Goal: Find specific page/section: Find specific page/section

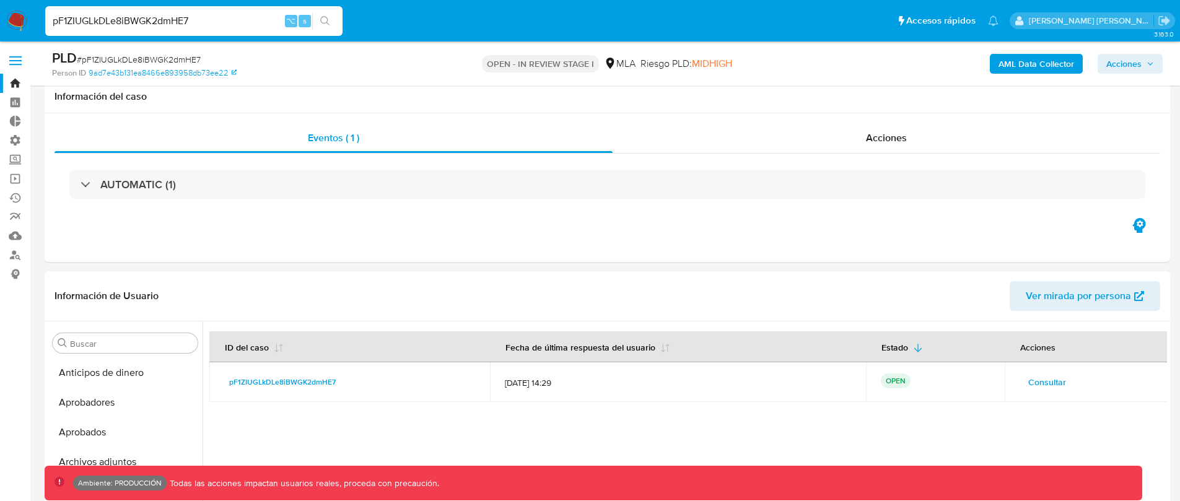
select select "10"
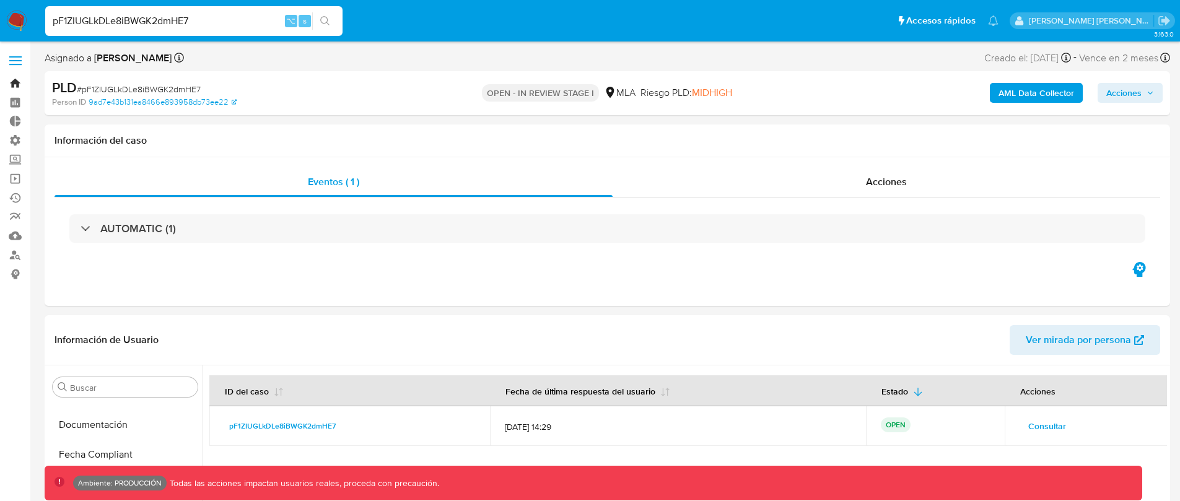
click at [17, 81] on link "Bandeja" at bounding box center [73, 83] width 147 height 19
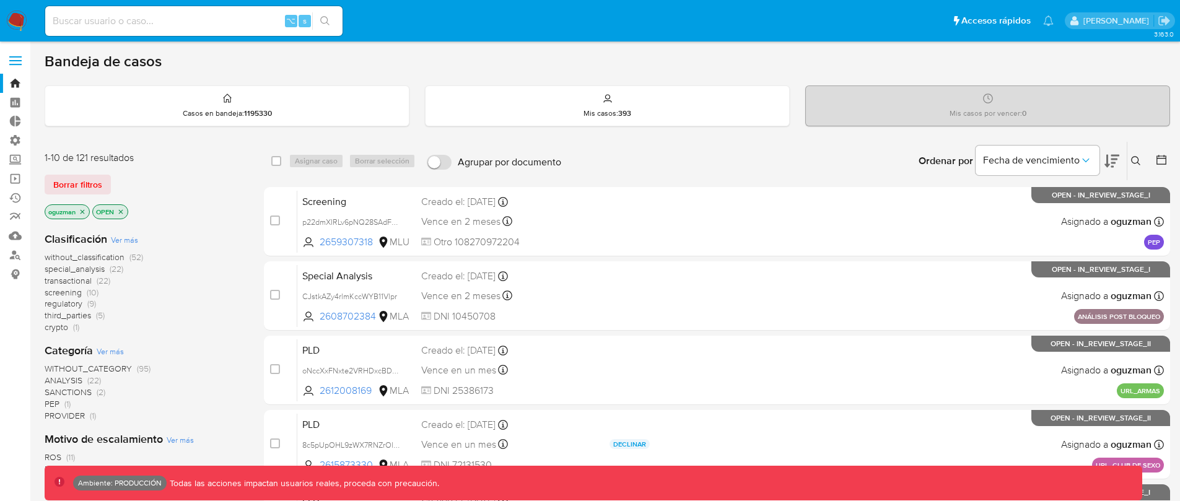
drag, startPoint x: 124, startPoint y: 211, endPoint x: 116, endPoint y: 211, distance: 8.1
click at [123, 211] on icon "close-filter" at bounding box center [120, 211] width 7 height 7
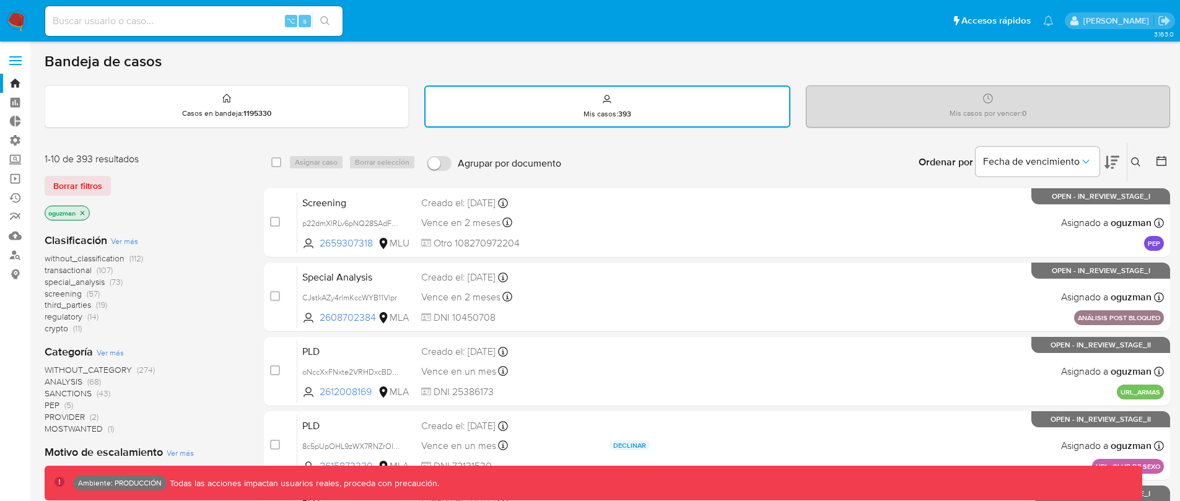
click at [80, 213] on icon "close-filter" at bounding box center [82, 212] width 7 height 7
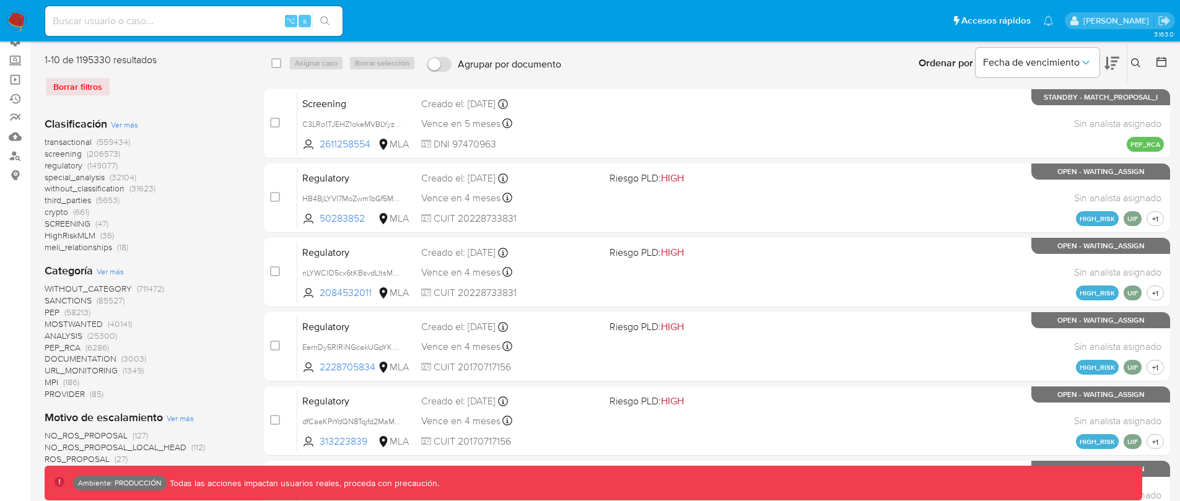
scroll to position [102, 0]
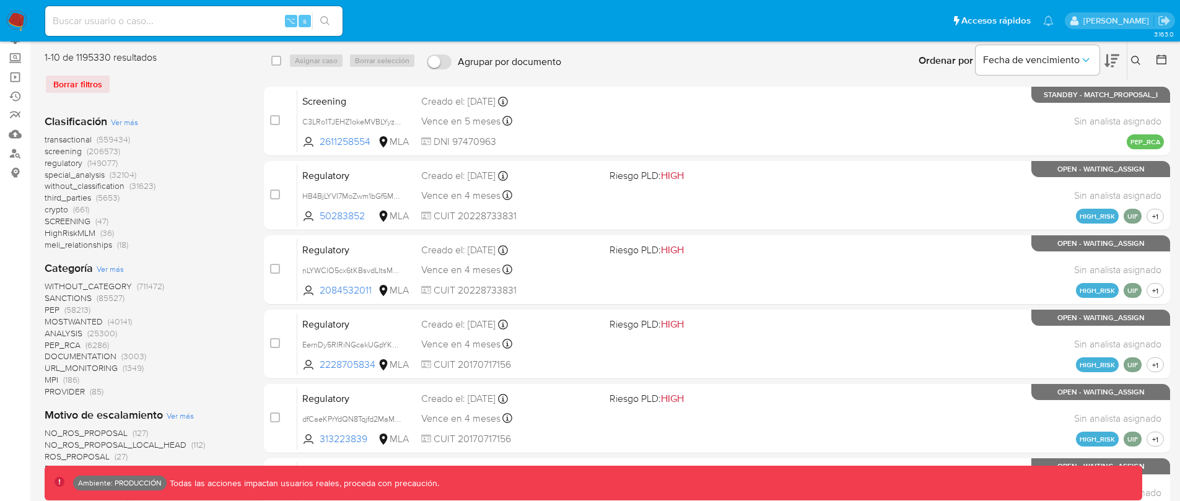
click at [65, 151] on span "screening" at bounding box center [63, 151] width 37 height 12
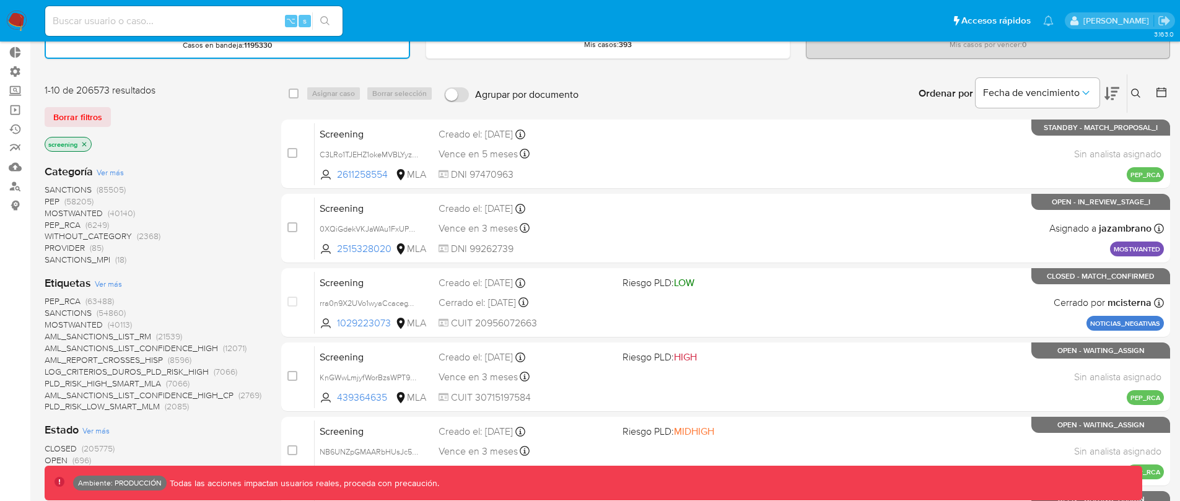
scroll to position [68, 0]
click at [111, 169] on span "Ver más" at bounding box center [110, 172] width 27 height 11
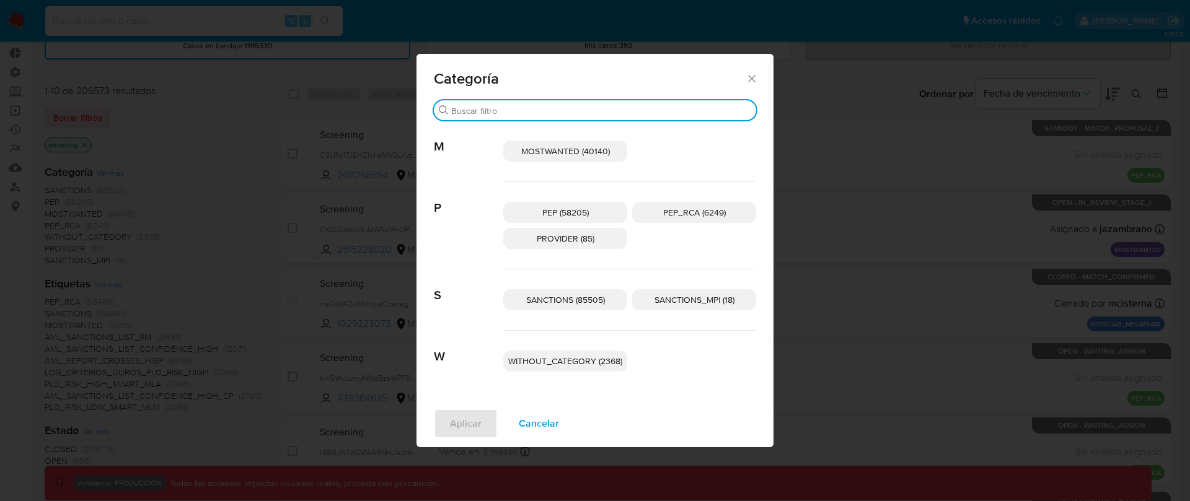
click at [550, 113] on input "Buscar" at bounding box center [601, 110] width 300 height 11
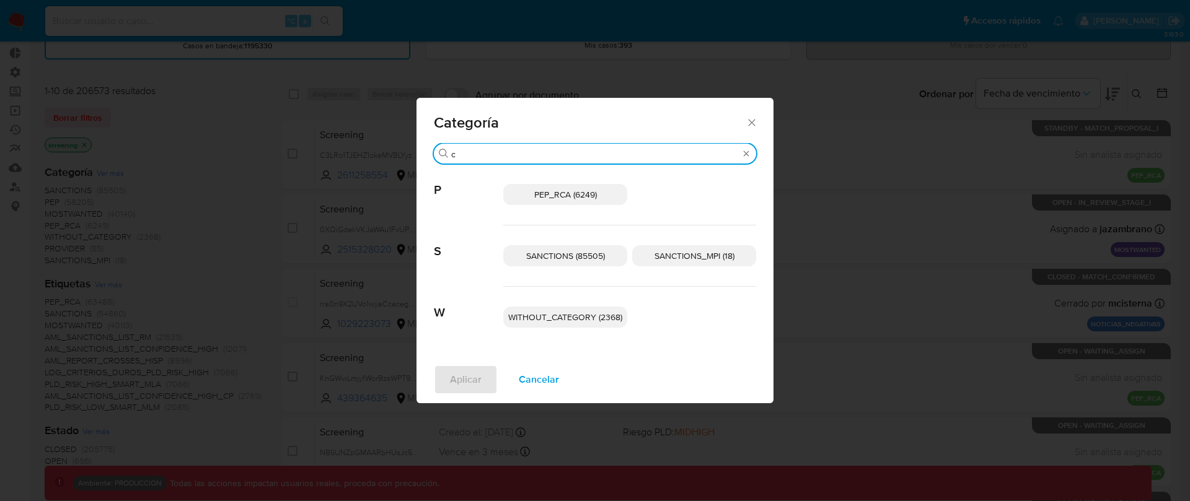
type input "c"
click at [750, 116] on div "Categoría" at bounding box center [594, 120] width 357 height 45
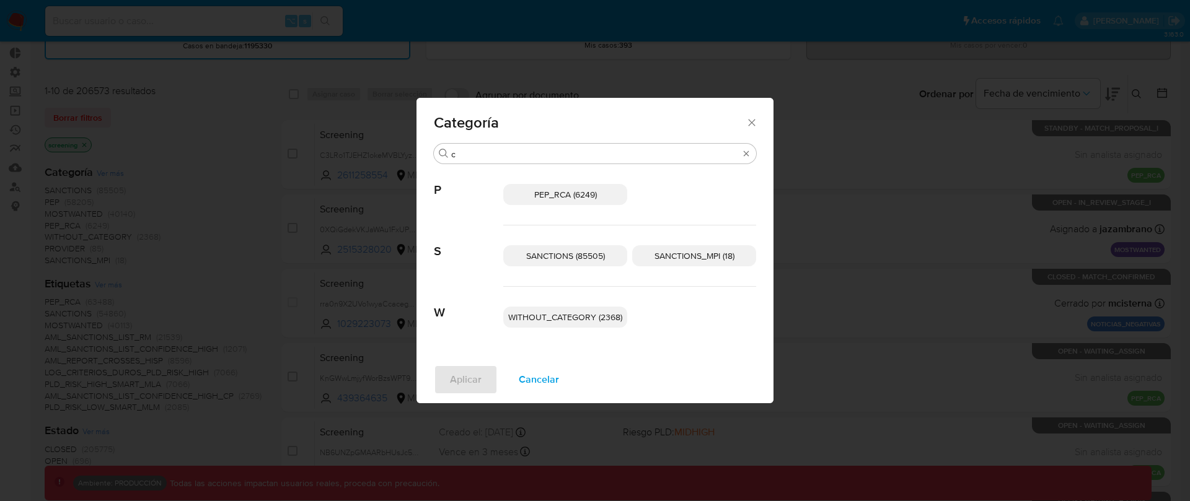
drag, startPoint x: 747, startPoint y: 125, endPoint x: 740, endPoint y: 129, distance: 8.3
click at [745, 126] on icon "Cerrar" at bounding box center [751, 122] width 12 height 12
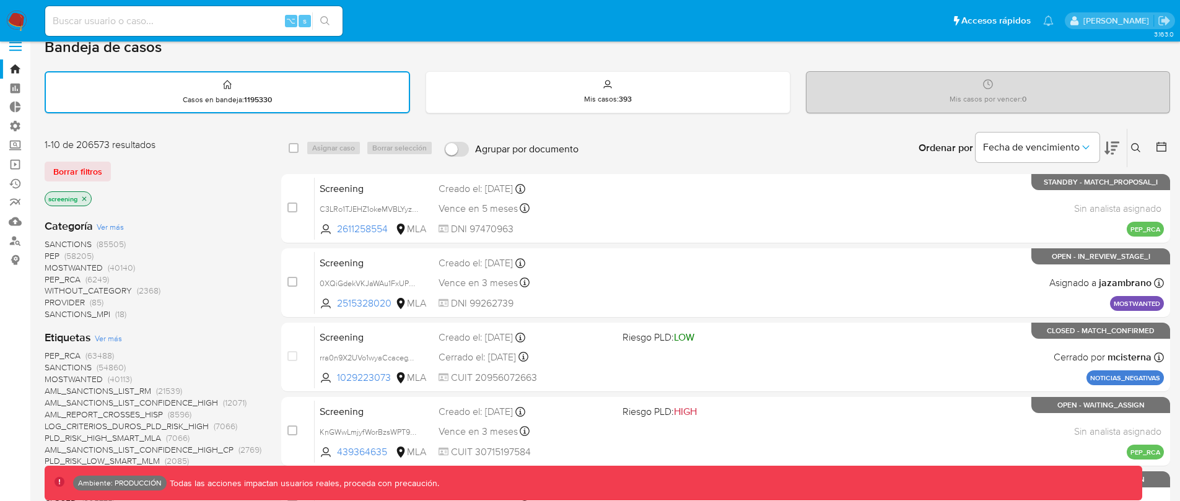
scroll to position [0, 0]
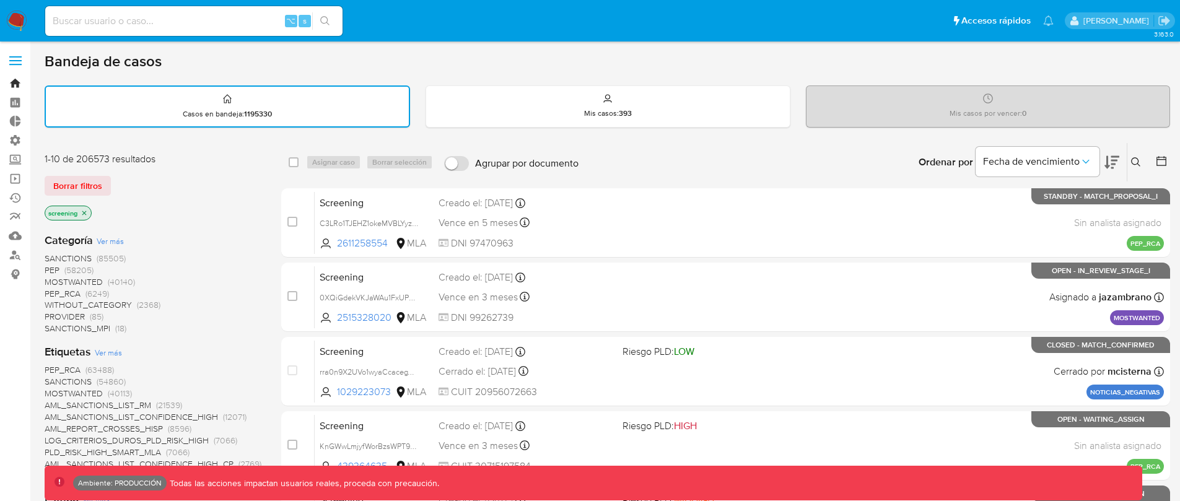
click at [14, 84] on link "Bandeja" at bounding box center [73, 83] width 147 height 19
